Goal: Information Seeking & Learning: Learn about a topic

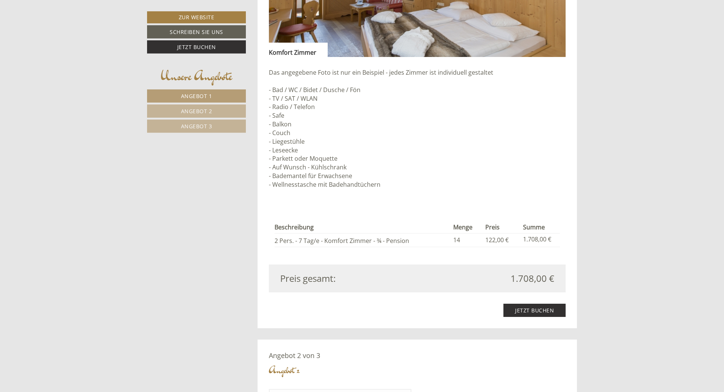
scroll to position [692, 0]
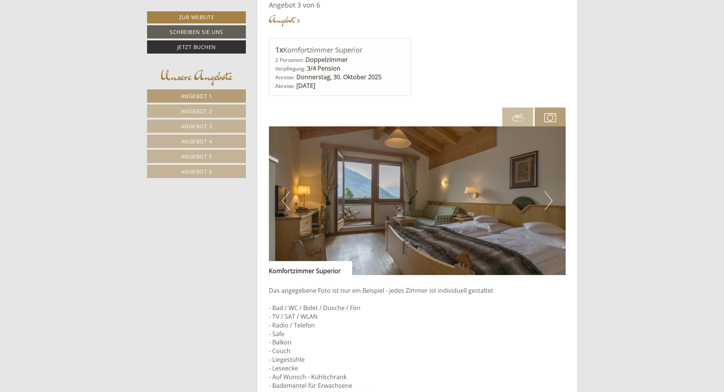
scroll to position [1770, 0]
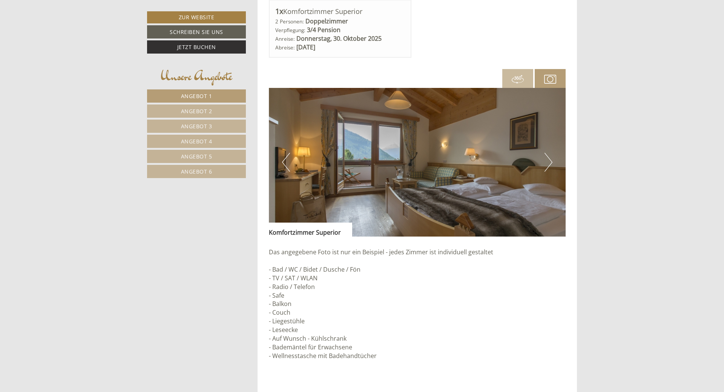
click at [548, 164] on button "Next" at bounding box center [549, 162] width 8 height 19
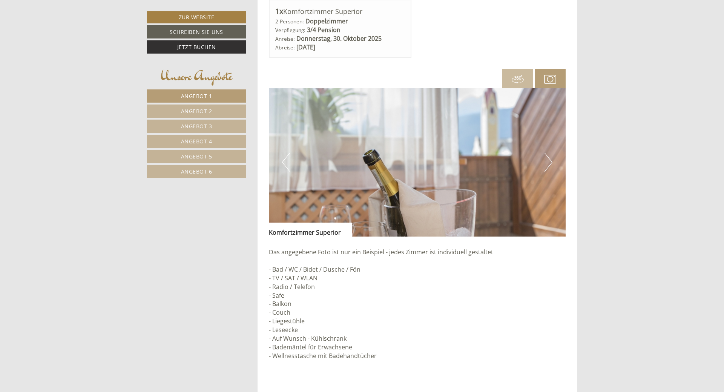
click at [548, 164] on button "Next" at bounding box center [549, 162] width 8 height 19
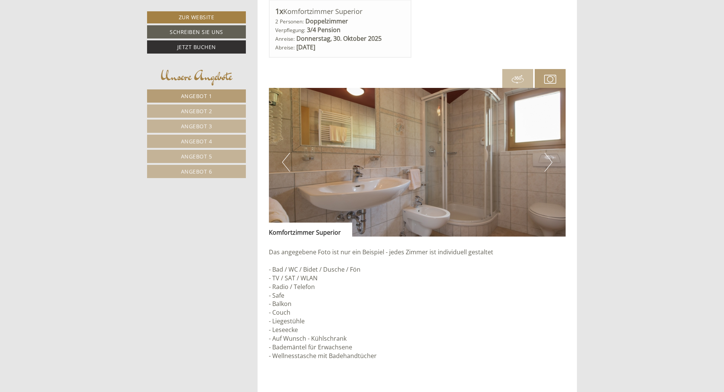
click at [548, 164] on button "Next" at bounding box center [549, 162] width 8 height 19
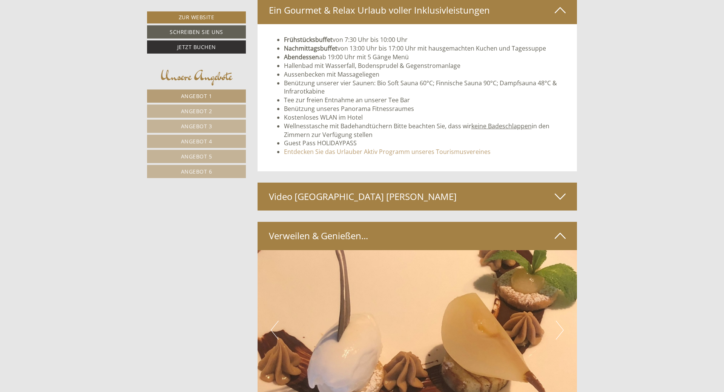
scroll to position [2385, 0]
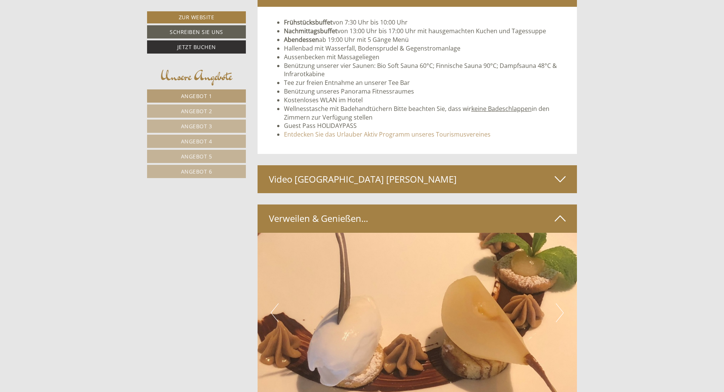
click at [381, 181] on div "Video Kronplatz Sommer" at bounding box center [418, 179] width 320 height 28
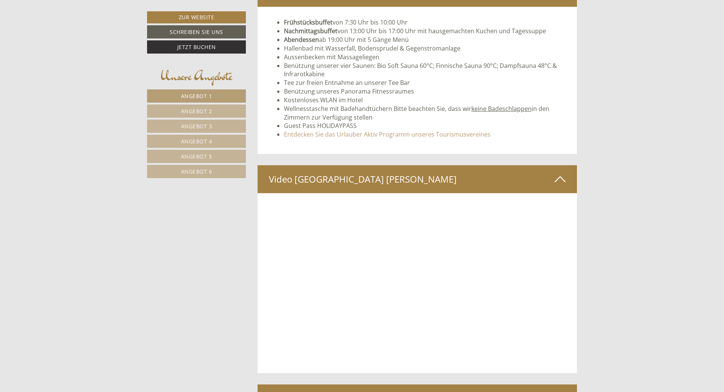
click at [562, 178] on icon at bounding box center [560, 179] width 11 height 13
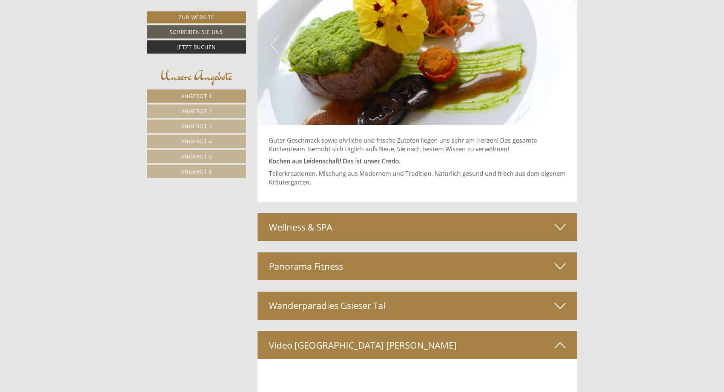
scroll to position [2654, 0]
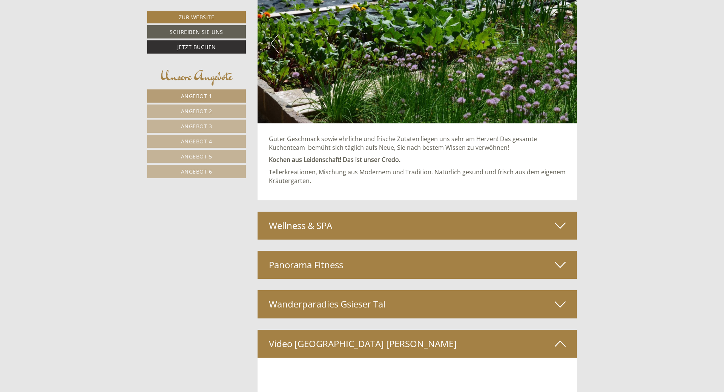
click at [552, 223] on div "Wellness & SPA" at bounding box center [418, 226] width 320 height 28
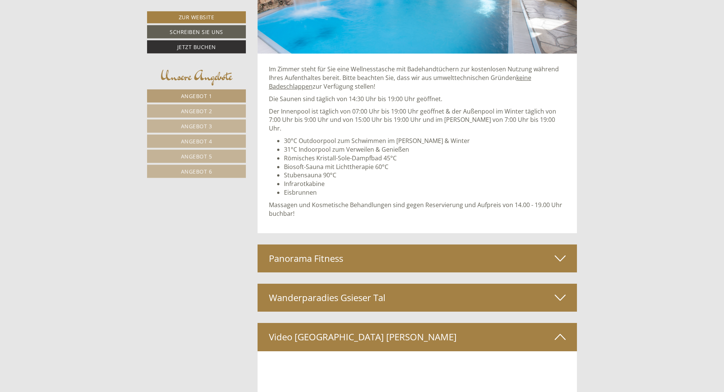
scroll to position [3001, 0]
click at [403, 248] on div "Panorama Fitness" at bounding box center [418, 258] width 320 height 28
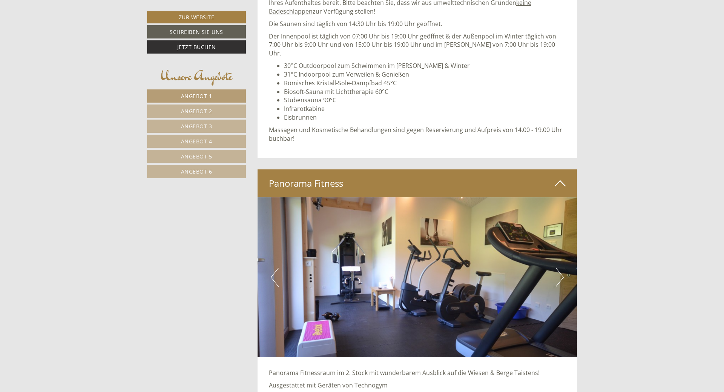
scroll to position [3116, 0]
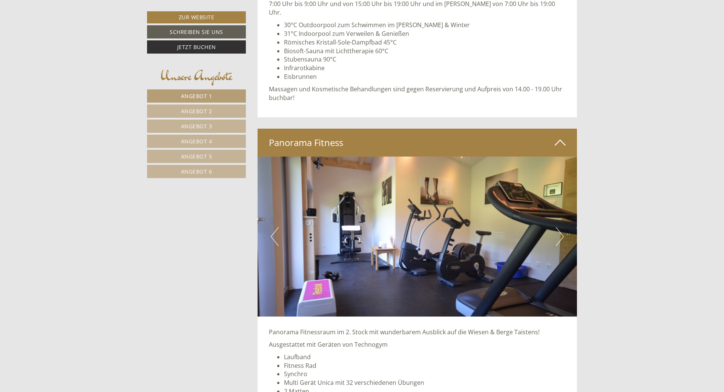
click at [556, 136] on icon at bounding box center [560, 142] width 11 height 13
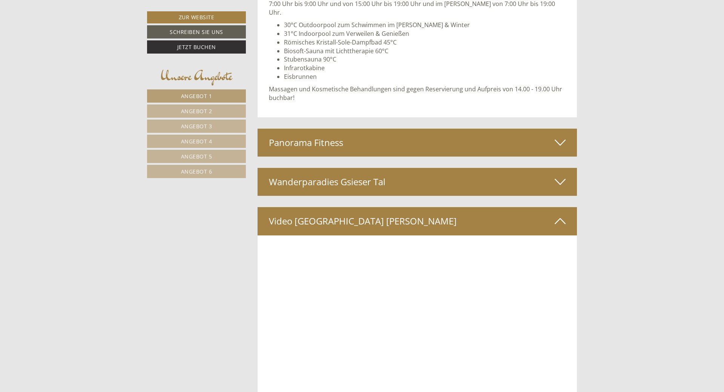
click at [391, 176] on div "Wanderparadies Gsieser Tal" at bounding box center [418, 182] width 320 height 28
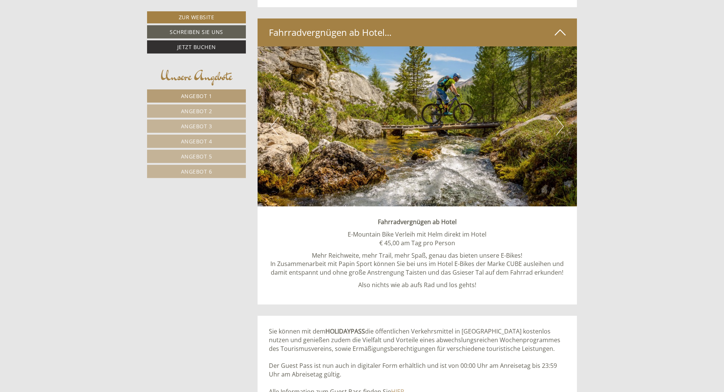
scroll to position [3732, 0]
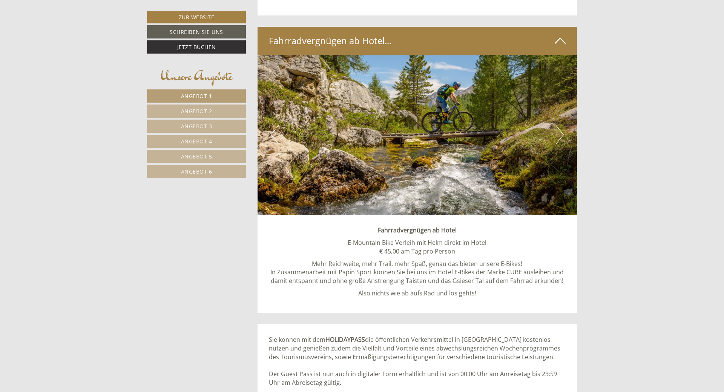
click at [561, 34] on icon at bounding box center [560, 40] width 11 height 13
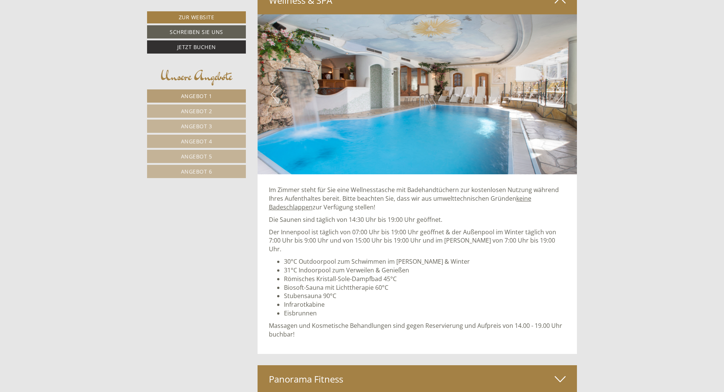
scroll to position [3149, 0]
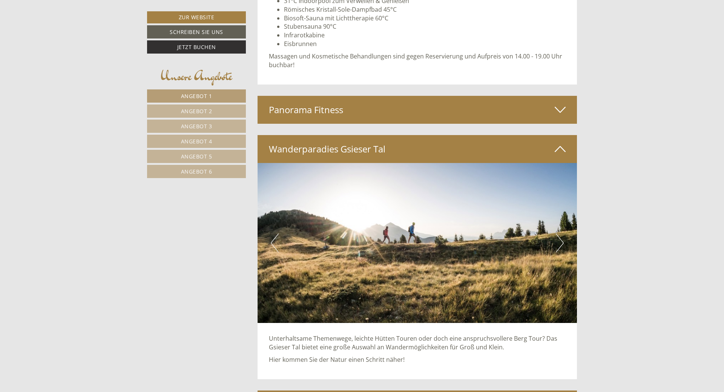
click at [560, 143] on icon at bounding box center [560, 149] width 11 height 13
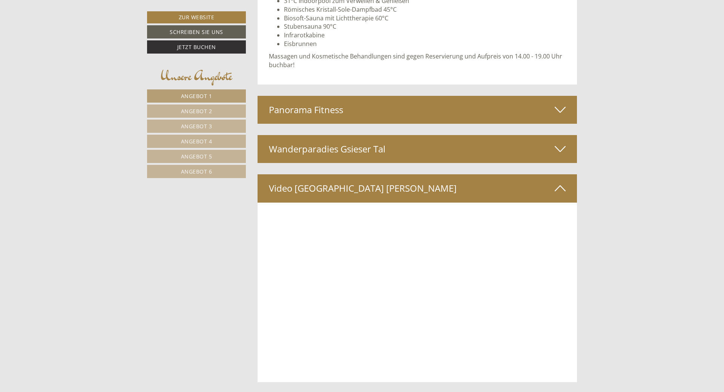
click at [562, 182] on icon at bounding box center [560, 188] width 11 height 13
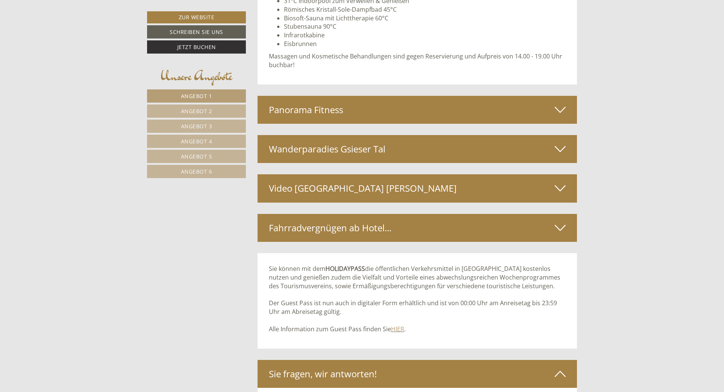
click at [560, 221] on icon at bounding box center [560, 227] width 11 height 13
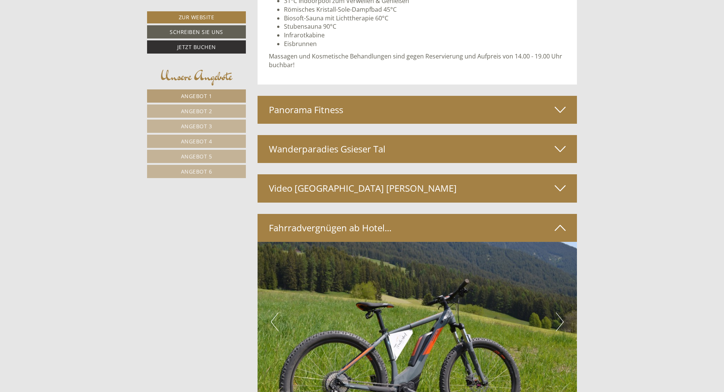
click at [559, 221] on icon at bounding box center [560, 227] width 11 height 13
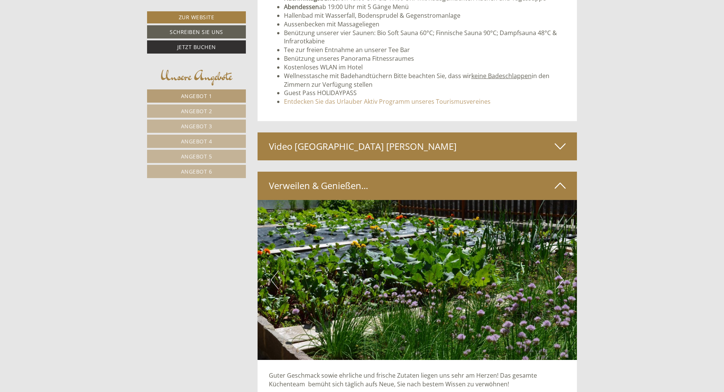
scroll to position [2495, 0]
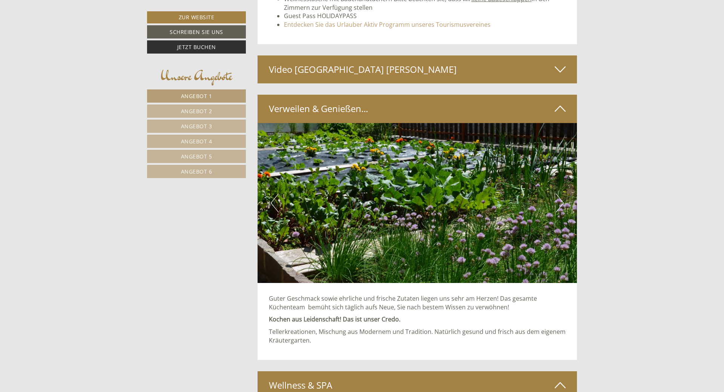
click at [559, 109] on icon at bounding box center [560, 108] width 11 height 13
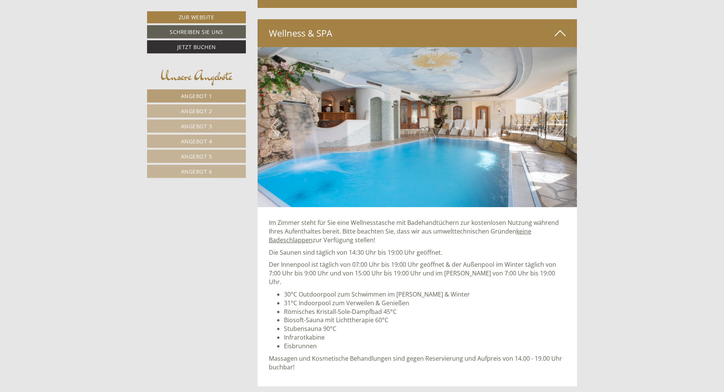
scroll to position [2610, 0]
click at [560, 127] on button "Next" at bounding box center [560, 126] width 8 height 19
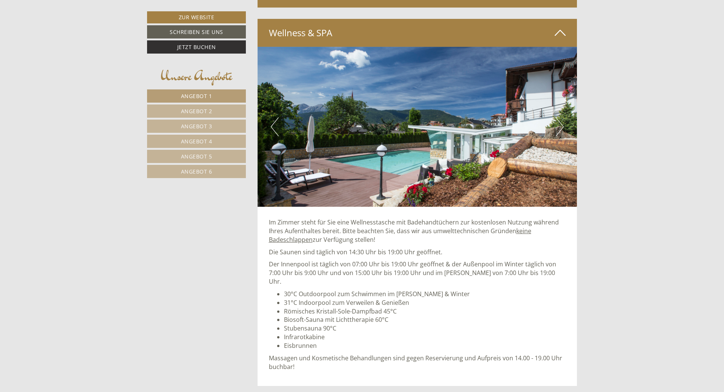
click at [560, 127] on button "Next" at bounding box center [560, 126] width 8 height 19
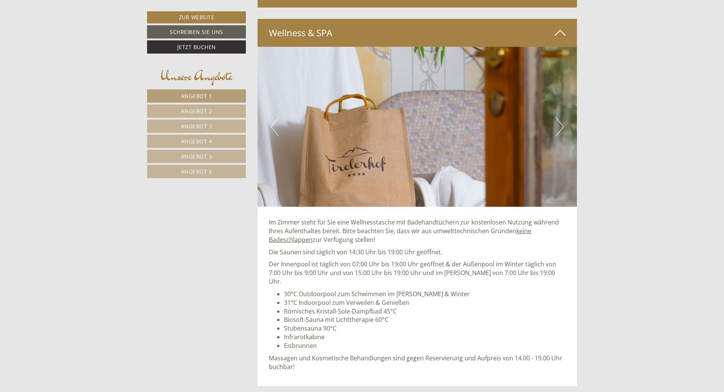
click at [560, 127] on button "Next" at bounding box center [560, 126] width 8 height 19
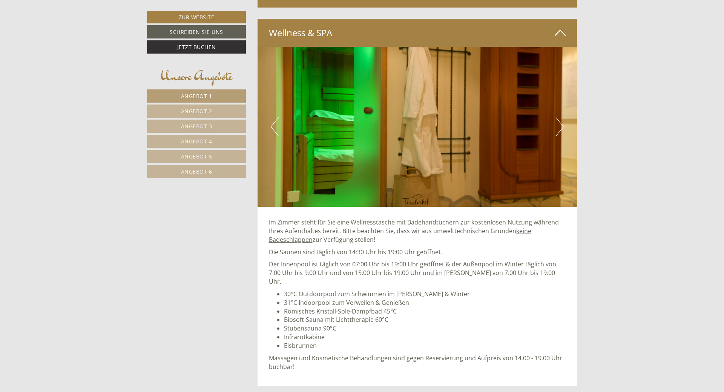
click at [560, 127] on button "Next" at bounding box center [560, 126] width 8 height 19
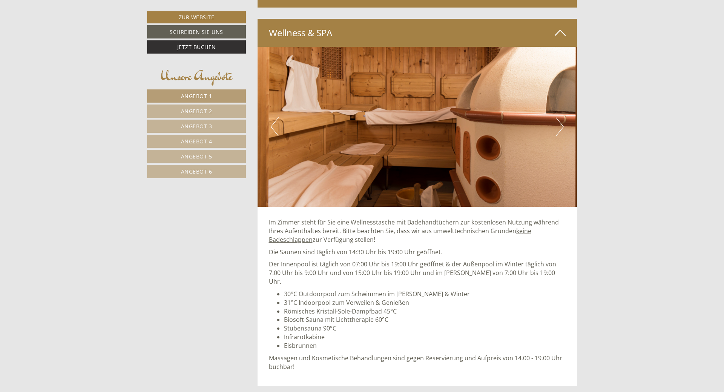
click at [560, 127] on button "Next" at bounding box center [560, 126] width 8 height 19
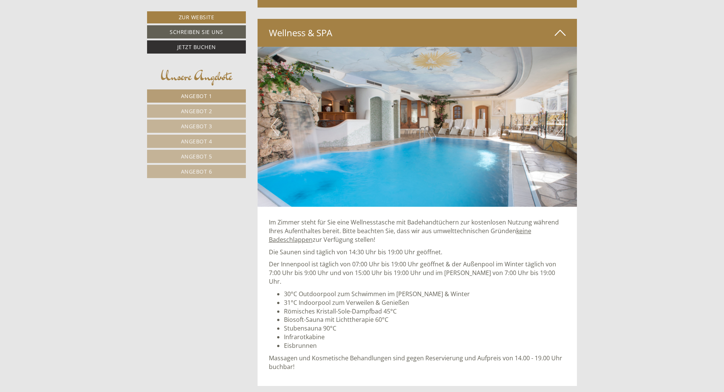
click at [561, 30] on icon at bounding box center [560, 32] width 11 height 13
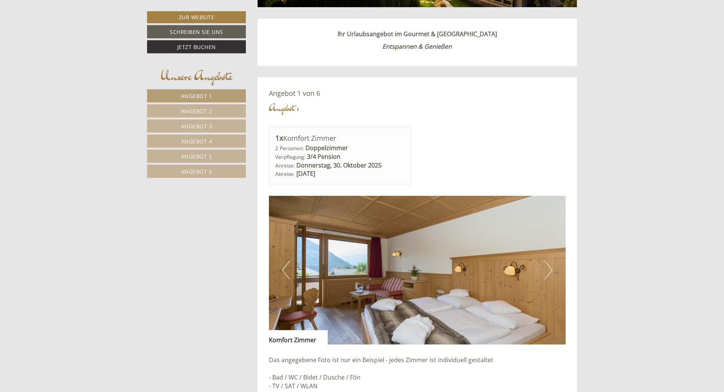
scroll to position [571, 0]
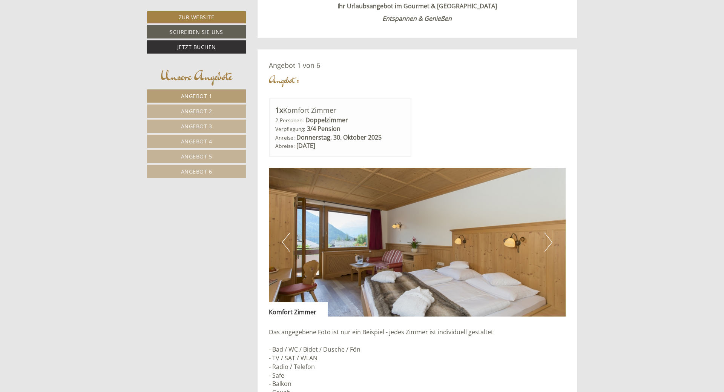
click at [551, 242] on button "Next" at bounding box center [549, 242] width 8 height 19
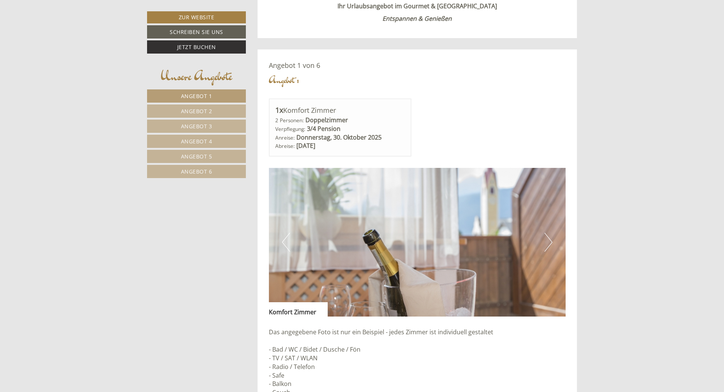
click at [551, 242] on button "Next" at bounding box center [549, 242] width 8 height 19
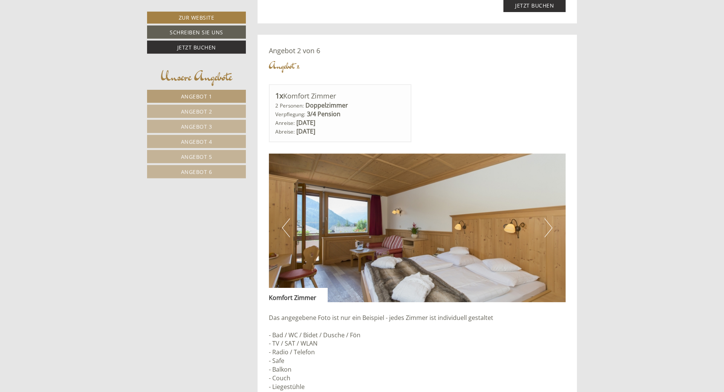
scroll to position [1187, 0]
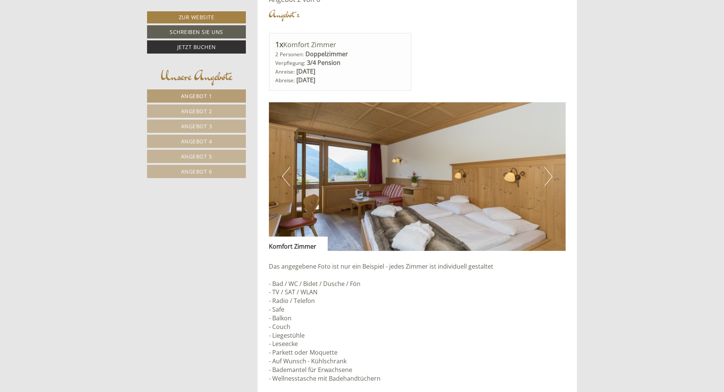
click at [550, 175] on button "Next" at bounding box center [549, 176] width 8 height 19
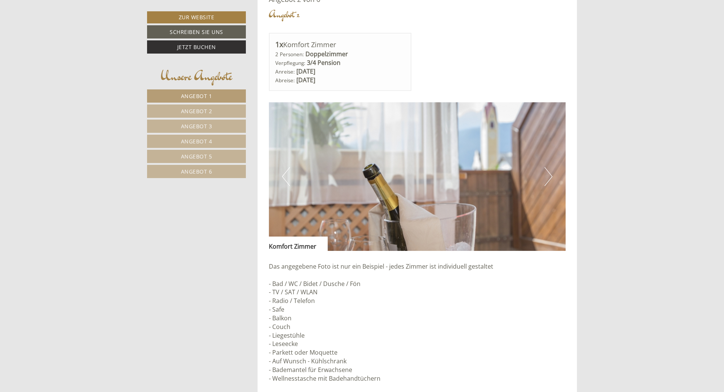
click at [550, 175] on button "Next" at bounding box center [549, 176] width 8 height 19
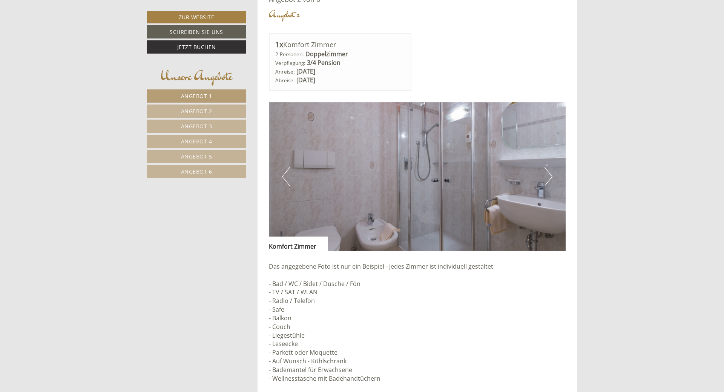
click at [550, 175] on button "Next" at bounding box center [549, 176] width 8 height 19
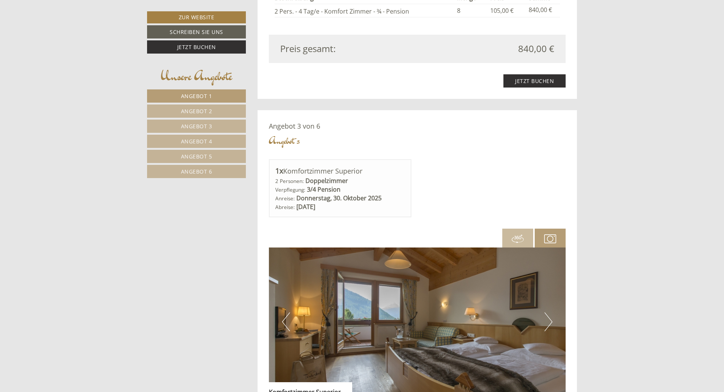
scroll to position [1726, 0]
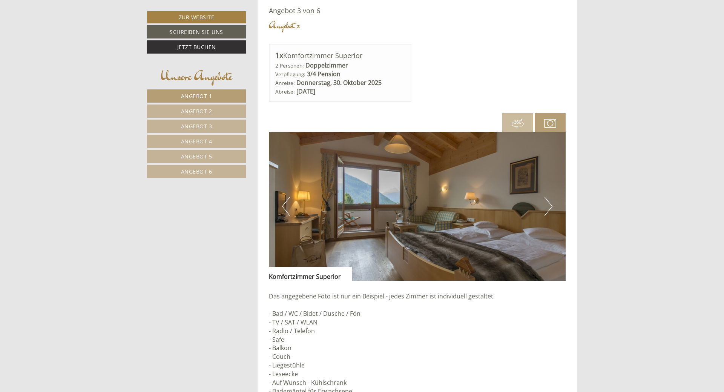
click at [549, 205] on button "Next" at bounding box center [549, 206] width 8 height 19
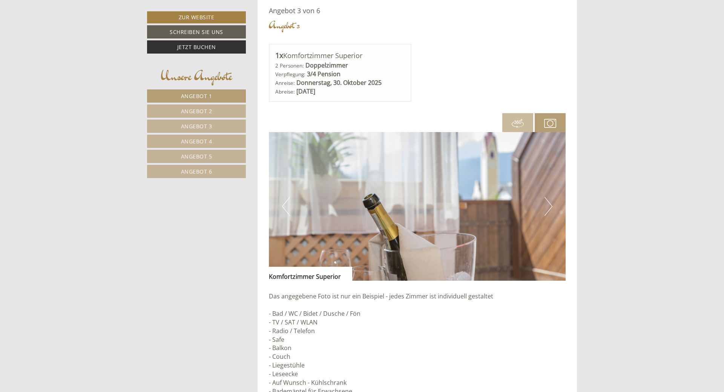
click at [549, 205] on button "Next" at bounding box center [549, 206] width 8 height 19
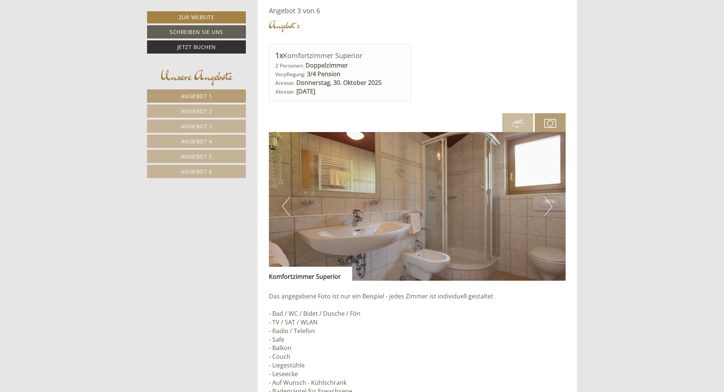
click at [549, 205] on button "Next" at bounding box center [549, 206] width 8 height 19
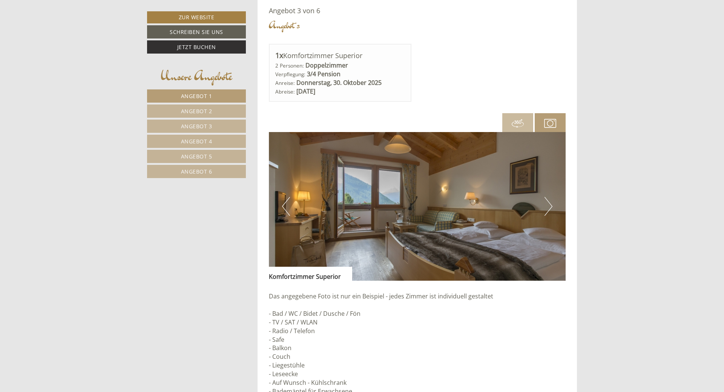
click at [549, 205] on button "Next" at bounding box center [549, 206] width 8 height 19
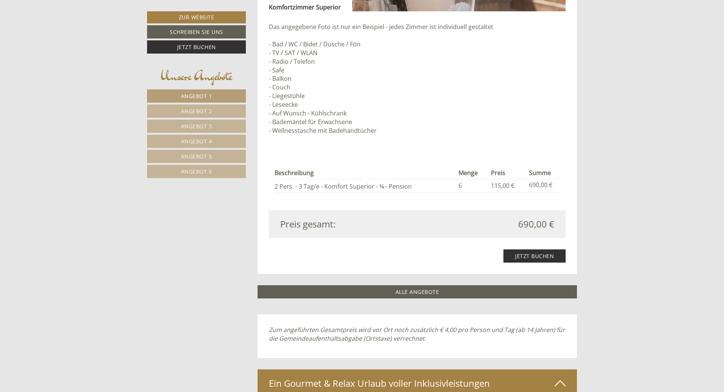
scroll to position [2110, 0]
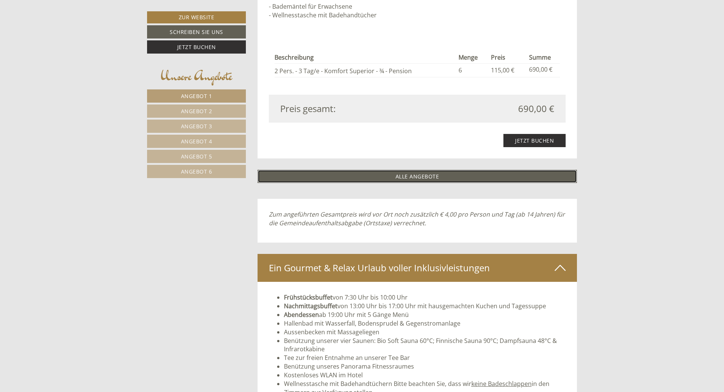
click at [404, 176] on link "ALLE ANGEBOTE" at bounding box center [418, 176] width 320 height 13
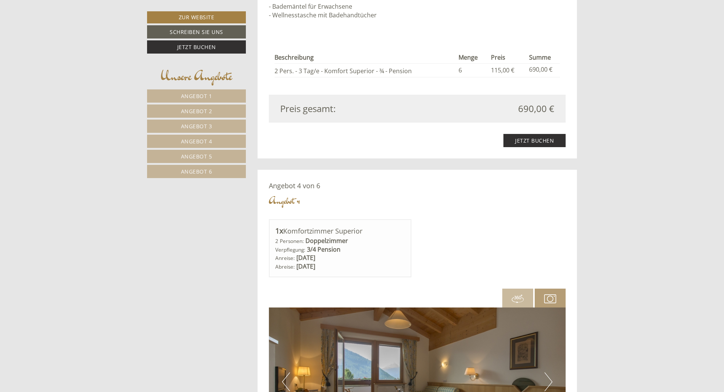
scroll to position [621, 0]
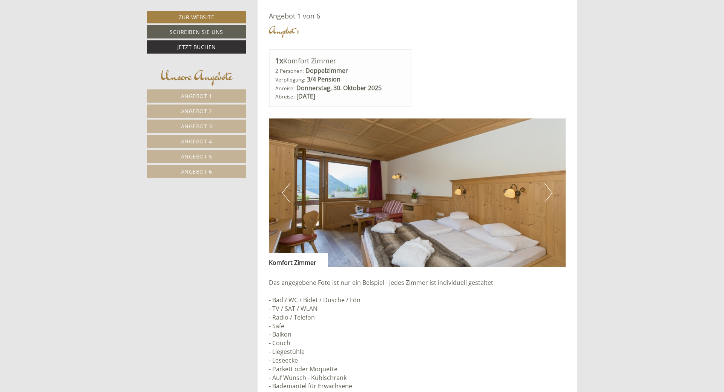
click at [481, 190] on img at bounding box center [417, 192] width 297 height 149
click at [550, 193] on button "Next" at bounding box center [549, 192] width 8 height 19
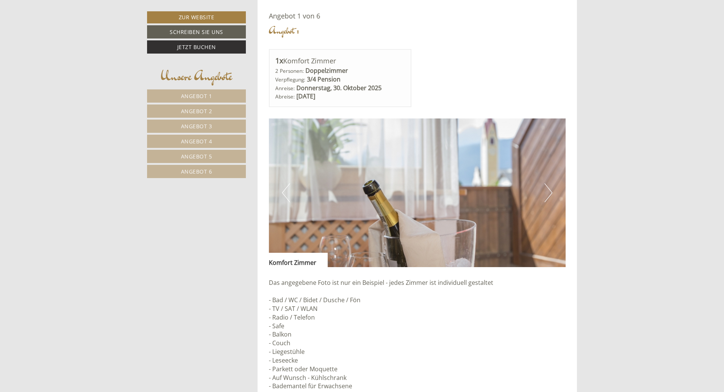
click at [550, 193] on button "Next" at bounding box center [549, 192] width 8 height 19
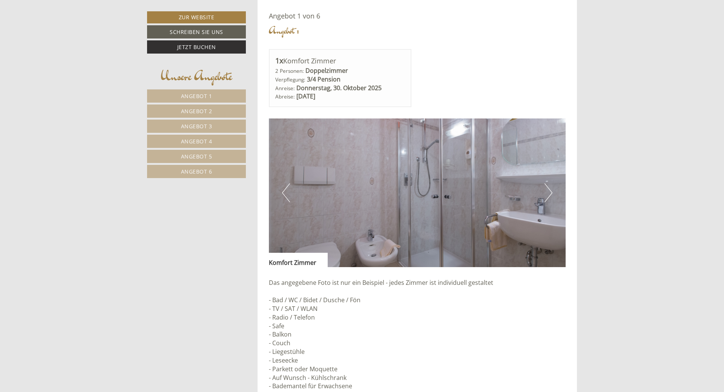
click at [550, 193] on button "Next" at bounding box center [549, 192] width 8 height 19
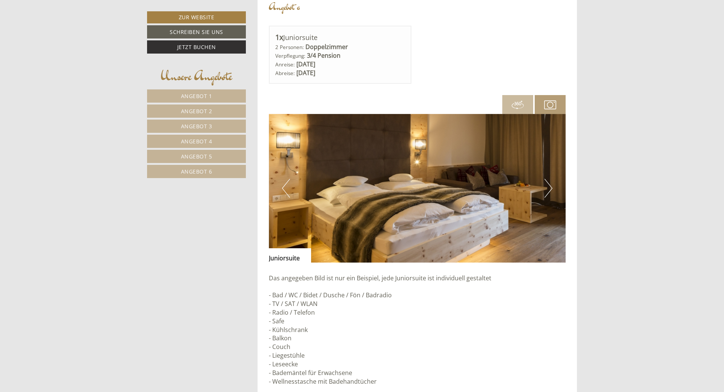
scroll to position [3232, 0]
